Goal: Information Seeking & Learning: Learn about a topic

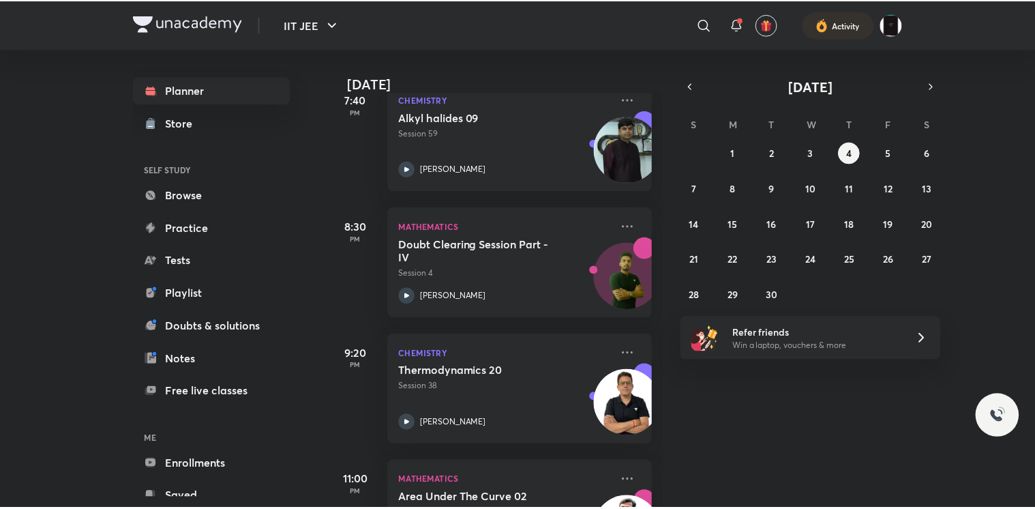
scroll to position [427, 0]
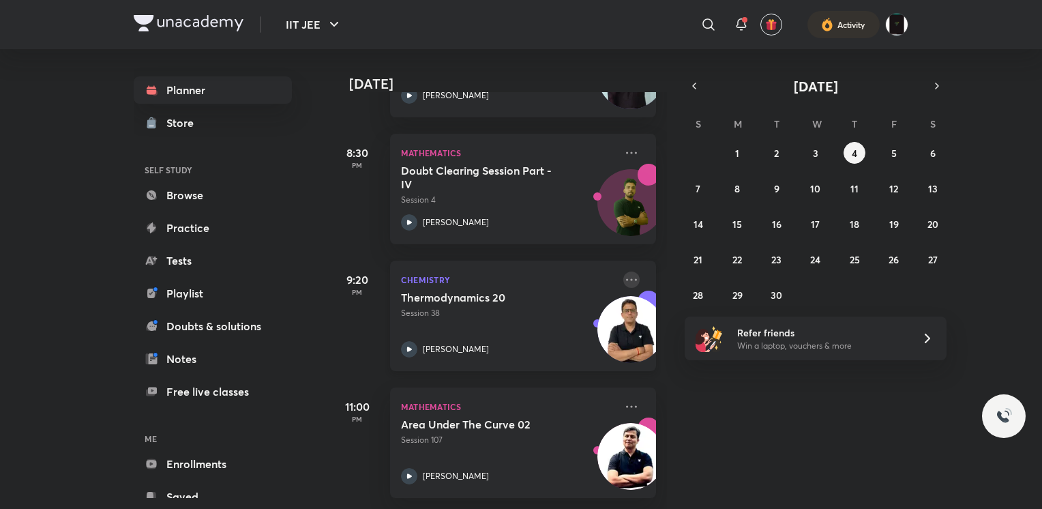
click at [623, 271] on icon at bounding box center [631, 279] width 16 height 16
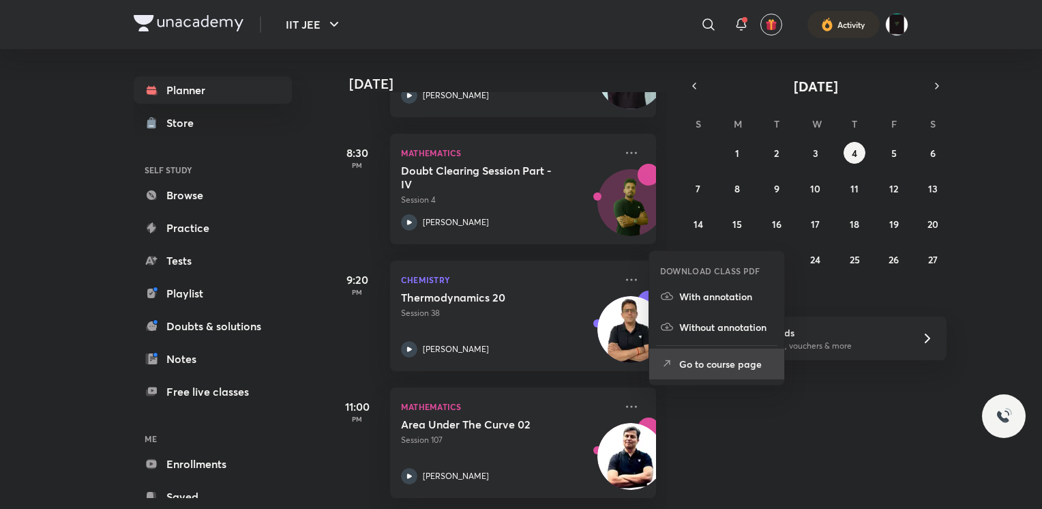
click at [671, 378] on li "Go to course page" at bounding box center [716, 363] width 135 height 31
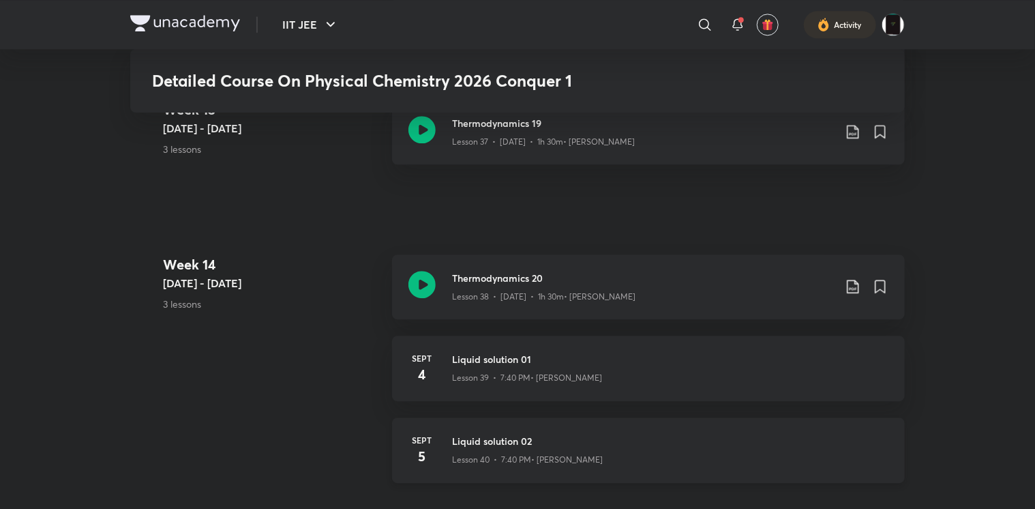
scroll to position [4153, 0]
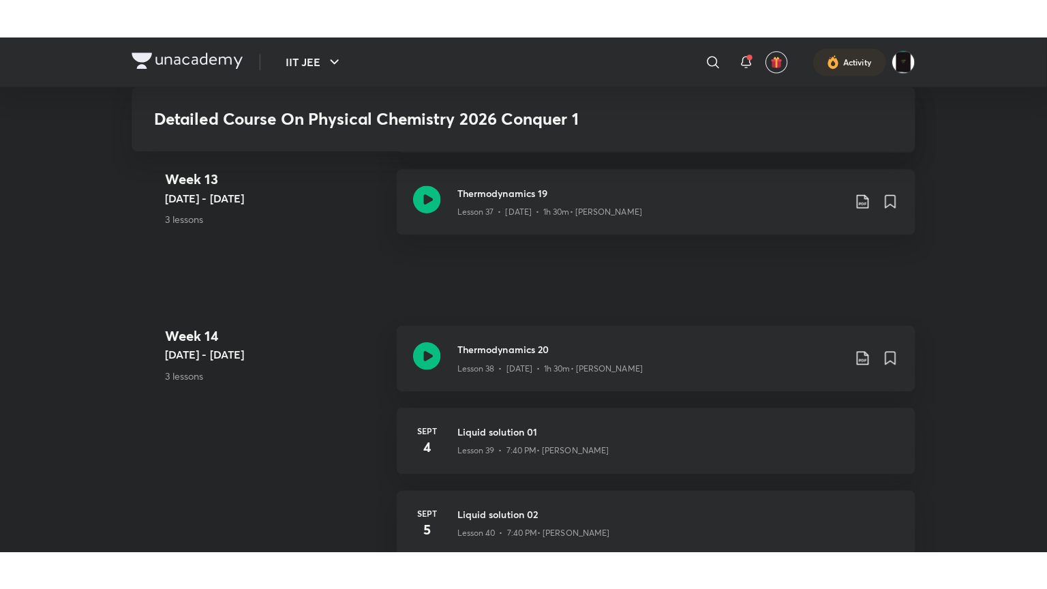
scroll to position [4265, 0]
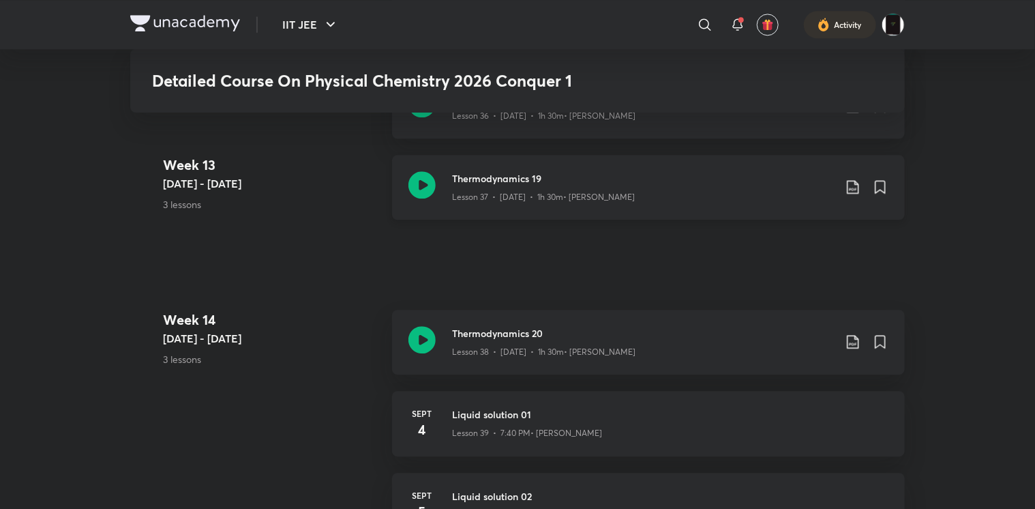
click at [427, 183] on icon at bounding box center [421, 184] width 27 height 27
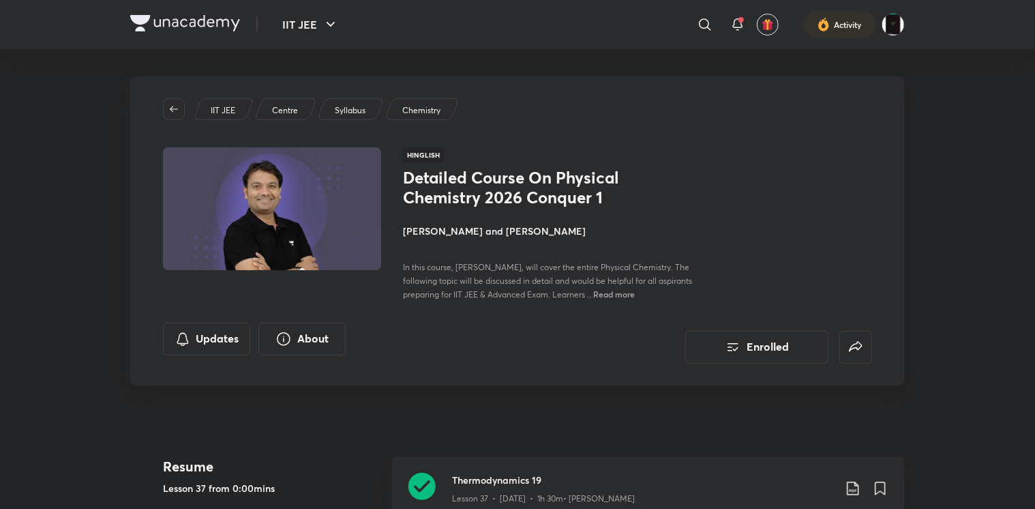
scroll to position [2025, 0]
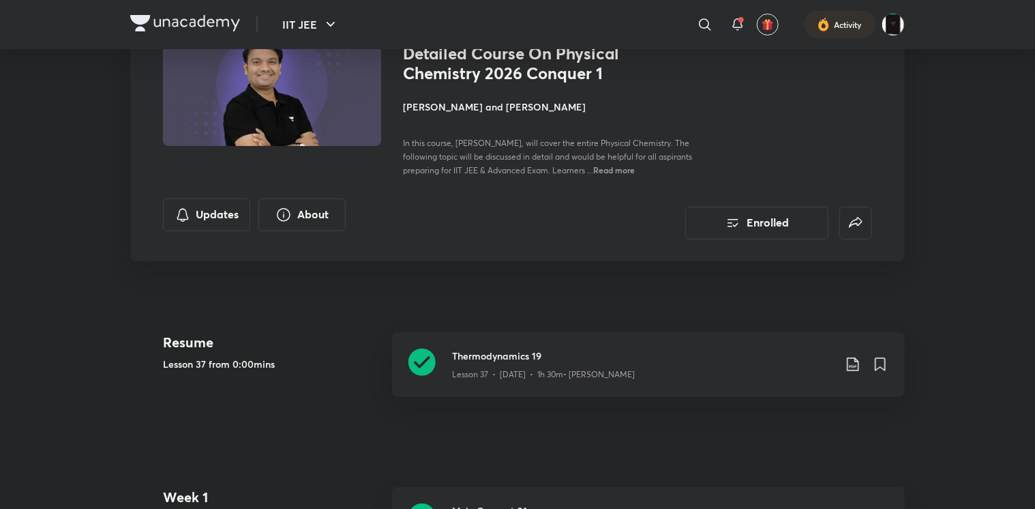
scroll to position [125, 0]
click at [440, 369] on div "Thermodynamics 19 Lesson 37 • Aug 29 • 1h 30m • Hemant Maheshwari" at bounding box center [648, 363] width 513 height 65
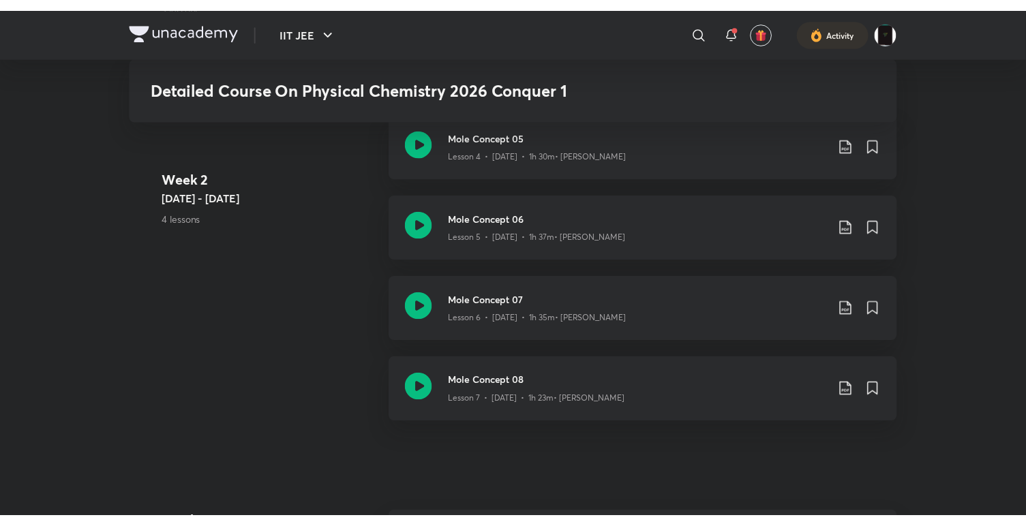
scroll to position [378, 0]
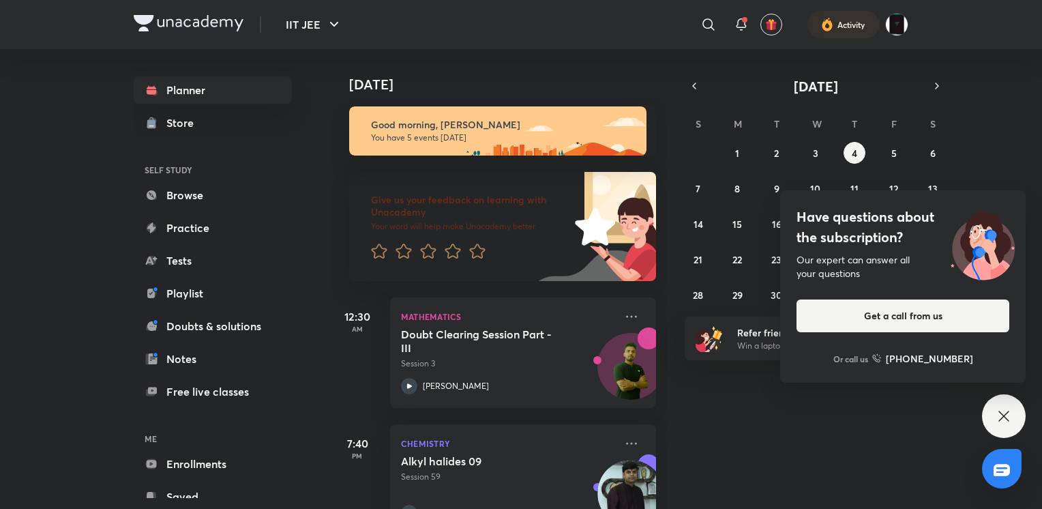
scroll to position [427, 0]
